Goal: Task Accomplishment & Management: Use online tool/utility

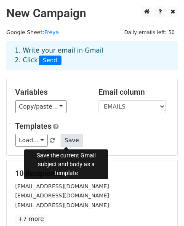
click at [67, 138] on button "Save" at bounding box center [72, 140] width 22 height 13
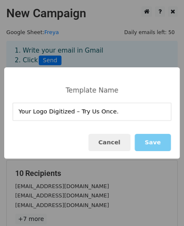
type input "Your Logo Digitized – Try Us Once."
click at [147, 143] on button "Save" at bounding box center [153, 142] width 36 height 17
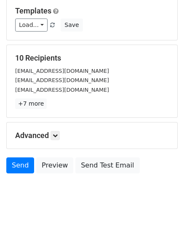
scroll to position [132, 0]
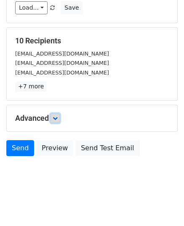
click at [55, 119] on icon at bounding box center [55, 118] width 5 height 5
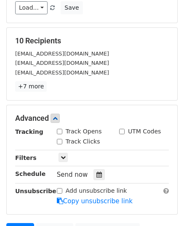
click at [58, 132] on input "Track Opens" at bounding box center [59, 131] width 5 height 5
checkbox input "true"
click at [59, 139] on input "Track Clicks" at bounding box center [59, 141] width 5 height 5
checkbox input "true"
click at [121, 131] on input "UTM Codes" at bounding box center [121, 131] width 5 height 5
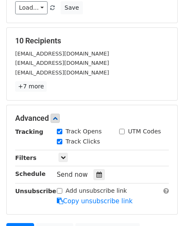
checkbox input "true"
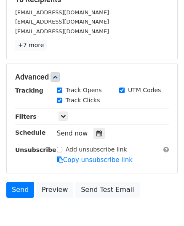
scroll to position [214, 0]
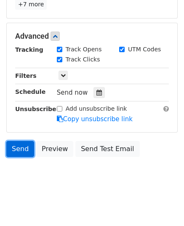
click at [26, 149] on link "Send" at bounding box center [20, 149] width 28 height 16
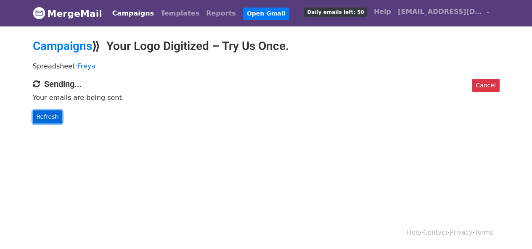
click at [55, 113] on link "Refresh" at bounding box center [48, 117] width 30 height 13
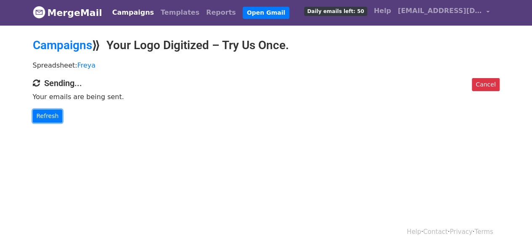
scroll to position [1, 0]
